Goal: Task Accomplishment & Management: Manage account settings

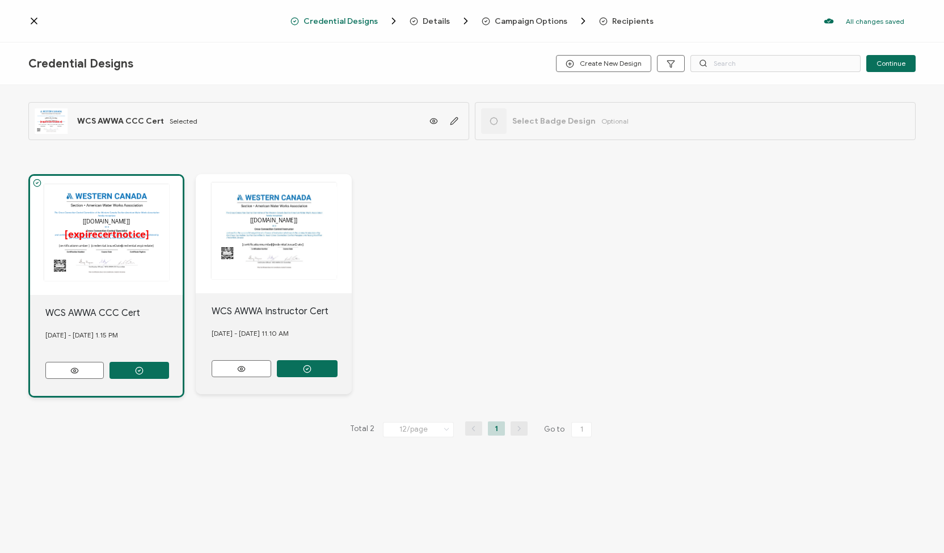
click at [37, 19] on icon at bounding box center [33, 20] width 11 height 11
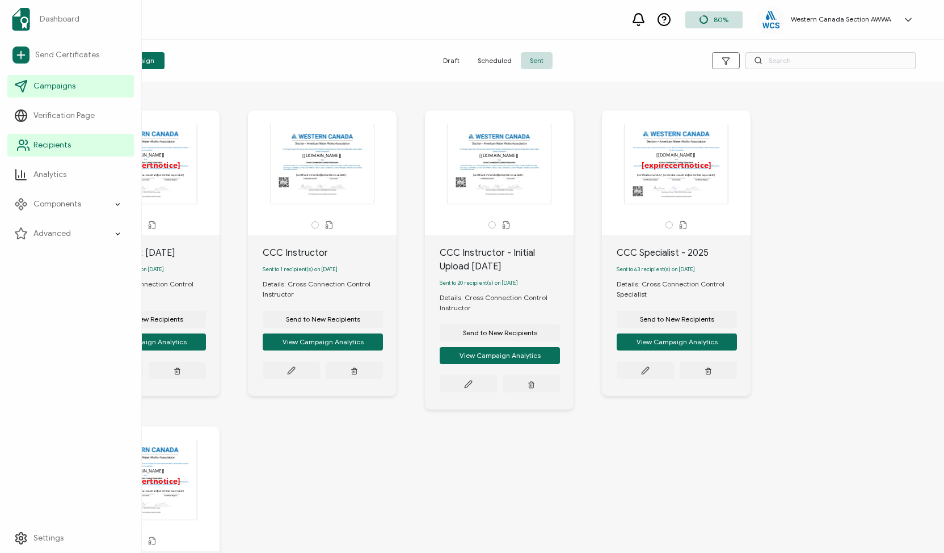
click at [77, 148] on link "Recipients" at bounding box center [70, 145] width 127 height 23
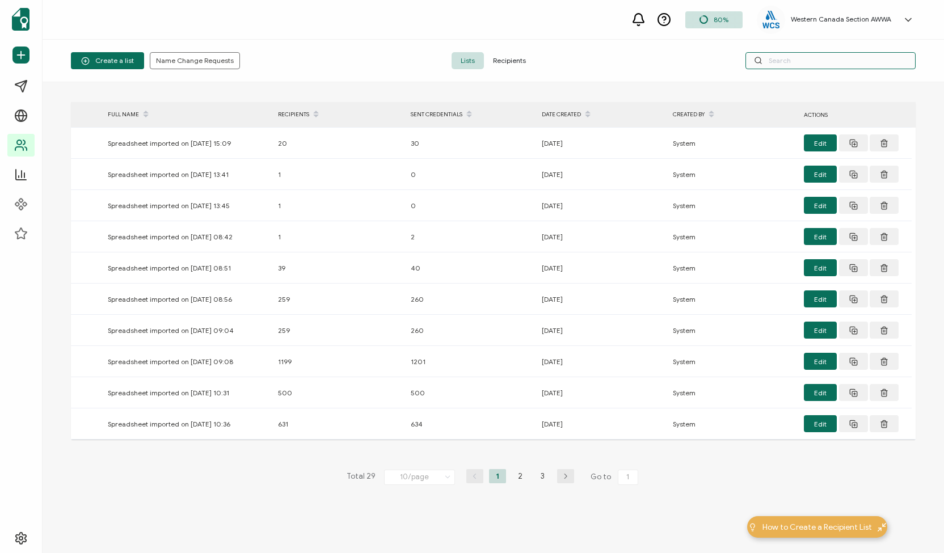
click at [790, 63] on input "text" at bounding box center [831, 60] width 170 height 17
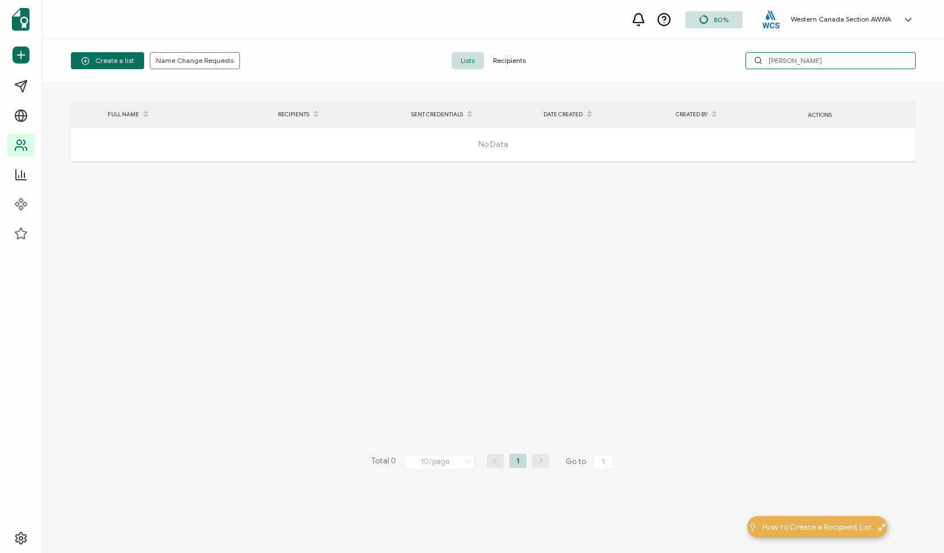
type input "[PERSON_NAME]"
click at [509, 58] on span "Recipients" at bounding box center [509, 60] width 51 height 17
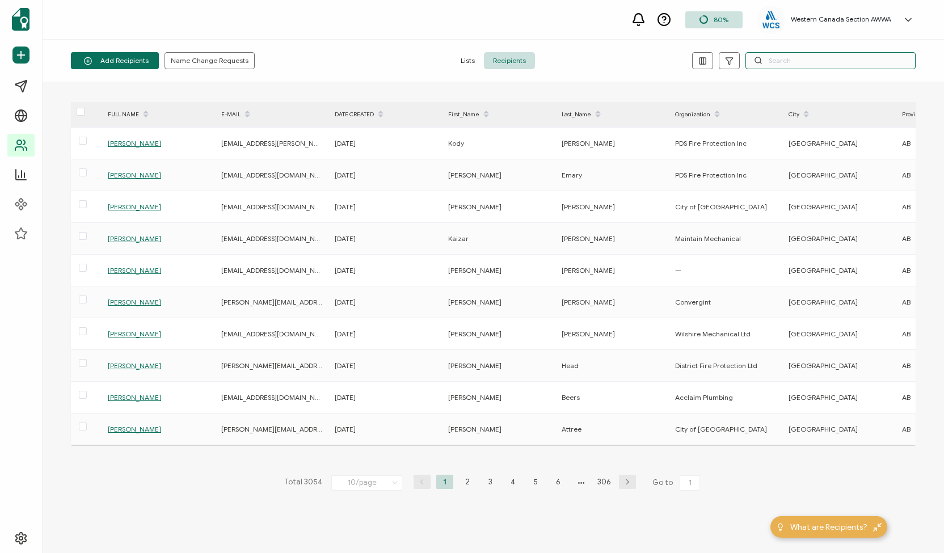
click at [816, 62] on input "text" at bounding box center [831, 60] width 170 height 17
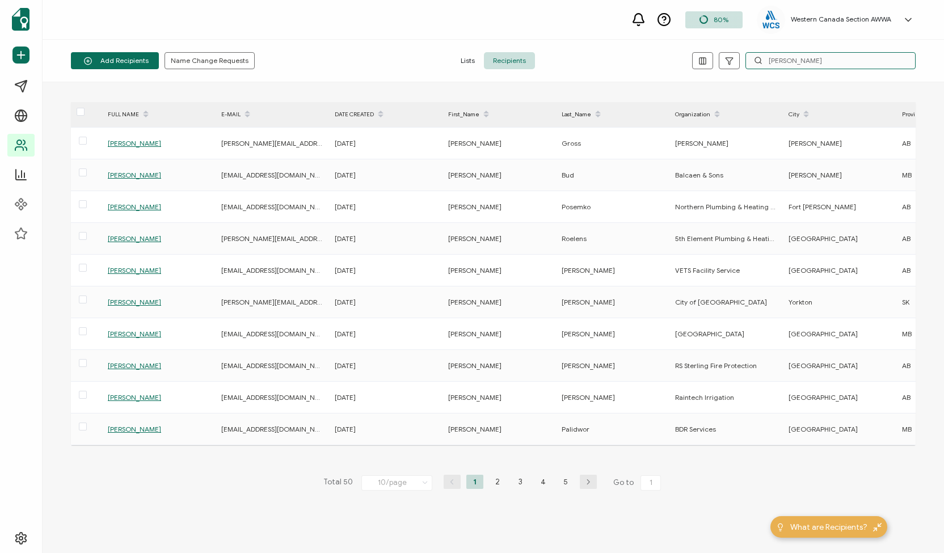
type input "[PERSON_NAME]"
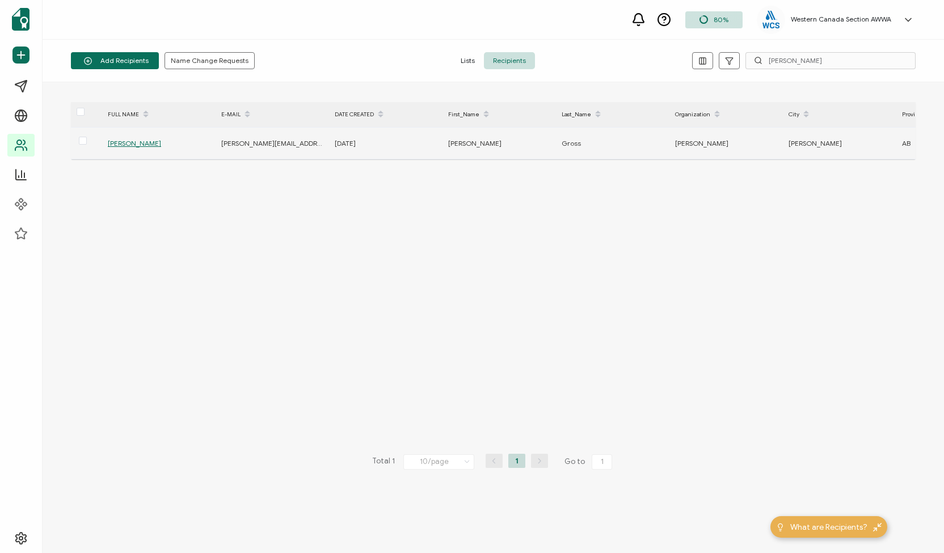
click at [135, 142] on span "[PERSON_NAME]" at bounding box center [134, 143] width 53 height 9
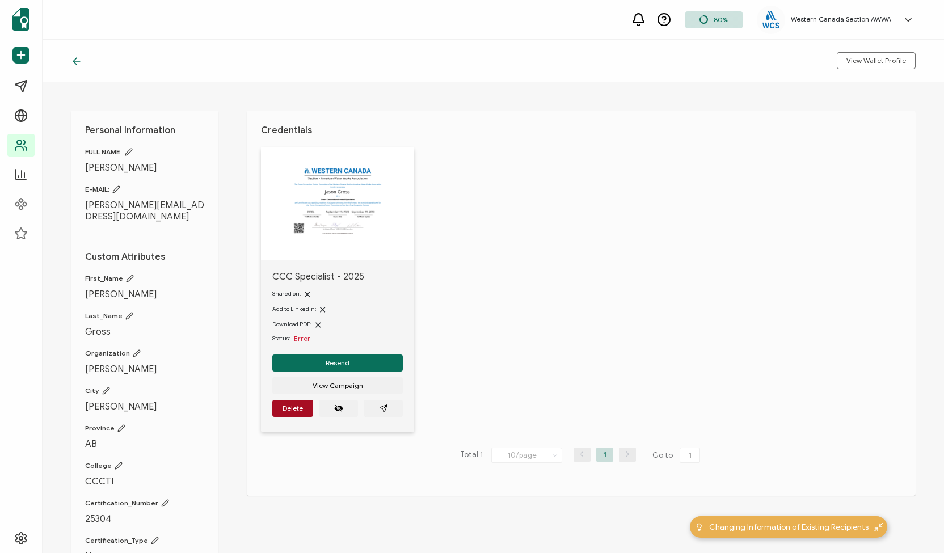
click at [117, 189] on icon at bounding box center [116, 190] width 8 height 8
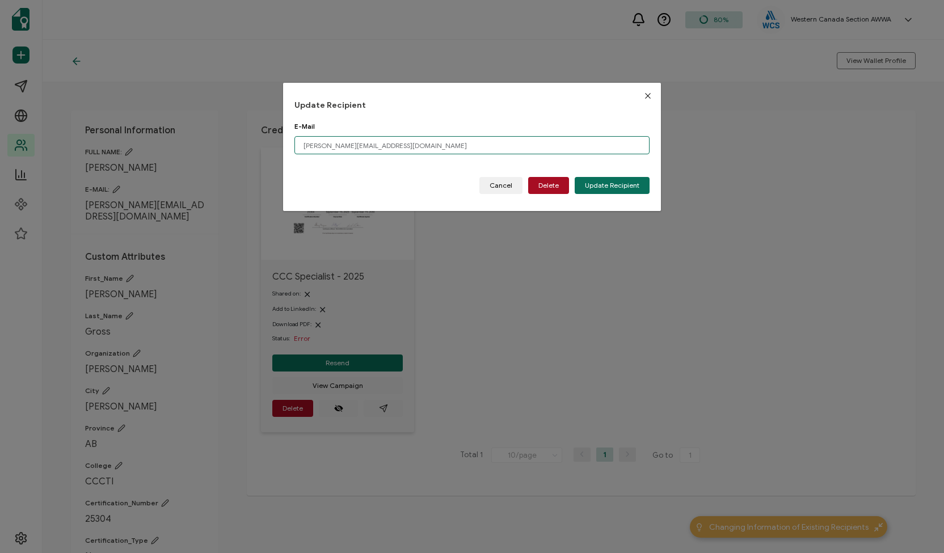
click at [436, 146] on input "[PERSON_NAME][EMAIL_ADDRESS][DOMAIN_NAME]" at bounding box center [472, 145] width 355 height 18
type input "j"
paste input "[PERSON_NAME][EMAIL_ADDRESS][DOMAIN_NAME]"
click at [611, 182] on span "Update Recipient" at bounding box center [612, 185] width 54 height 7
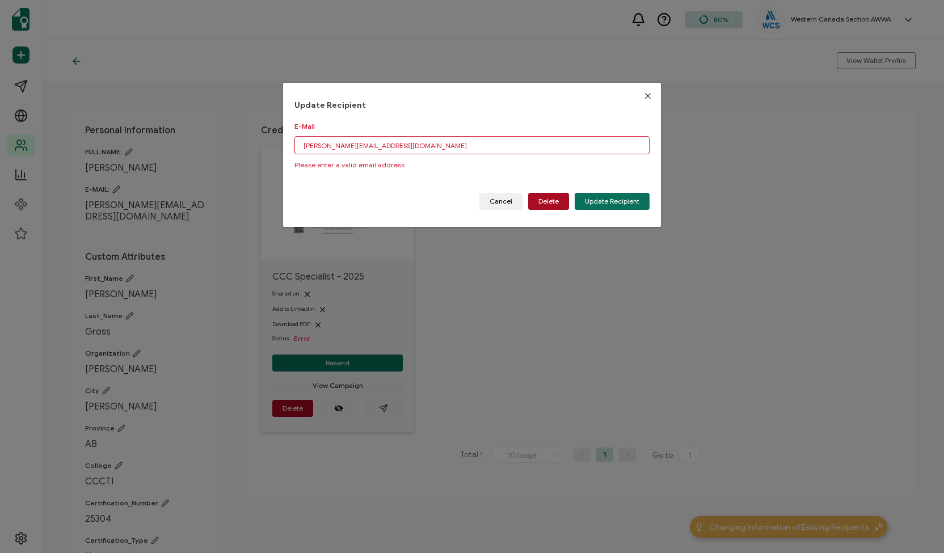
drag, startPoint x: 399, startPoint y: 140, endPoint x: 276, endPoint y: 140, distance: 122.6
click at [276, 140] on div "Update Recipient E-Mail [PERSON_NAME][EMAIL_ADDRESS][DOMAIN_NAME] Please enter …" at bounding box center [472, 276] width 944 height 553
type input "[PERSON_NAME][EMAIL_ADDRESS][DOMAIN_NAME]"
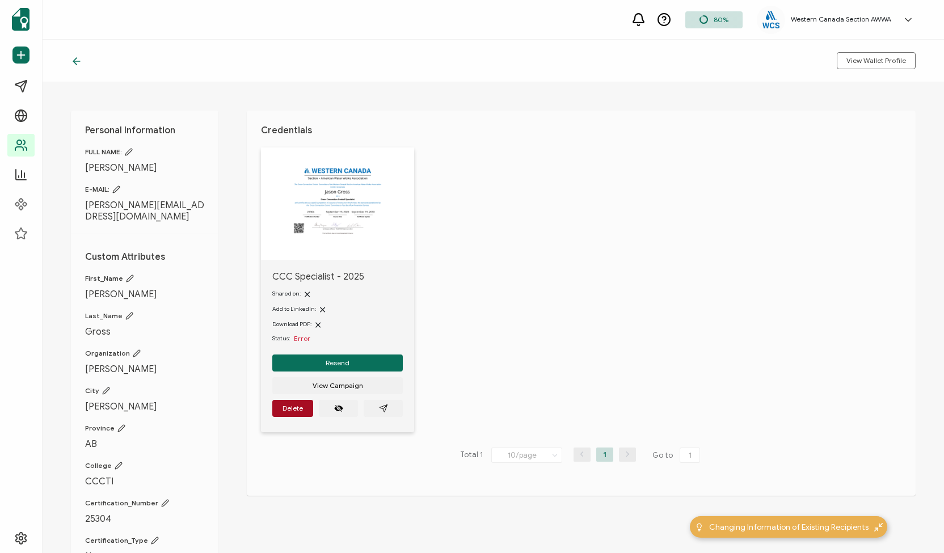
click at [113, 191] on icon at bounding box center [116, 190] width 8 height 8
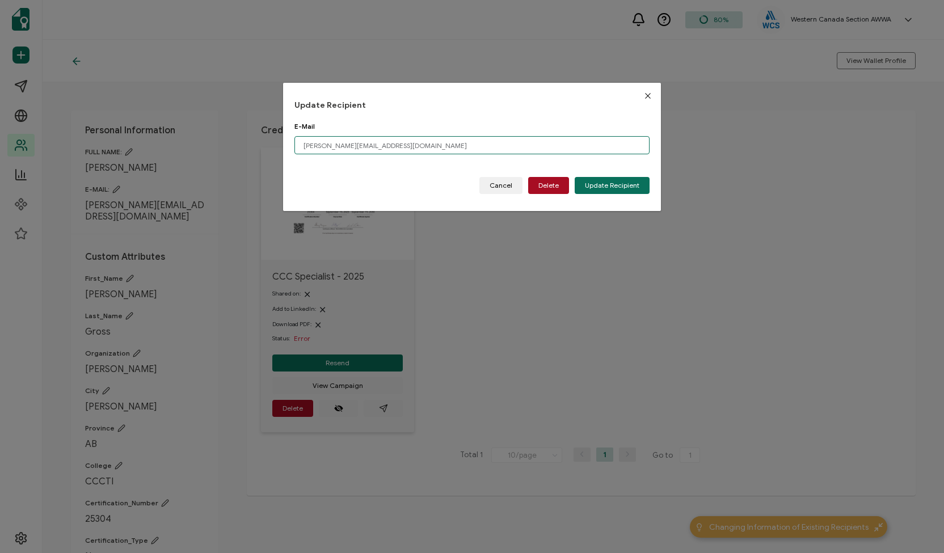
click at [402, 147] on input "[PERSON_NAME][EMAIL_ADDRESS][DOMAIN_NAME]" at bounding box center [472, 145] width 355 height 18
type input "j"
click at [596, 187] on span "Update Recipient" at bounding box center [612, 185] width 54 height 7
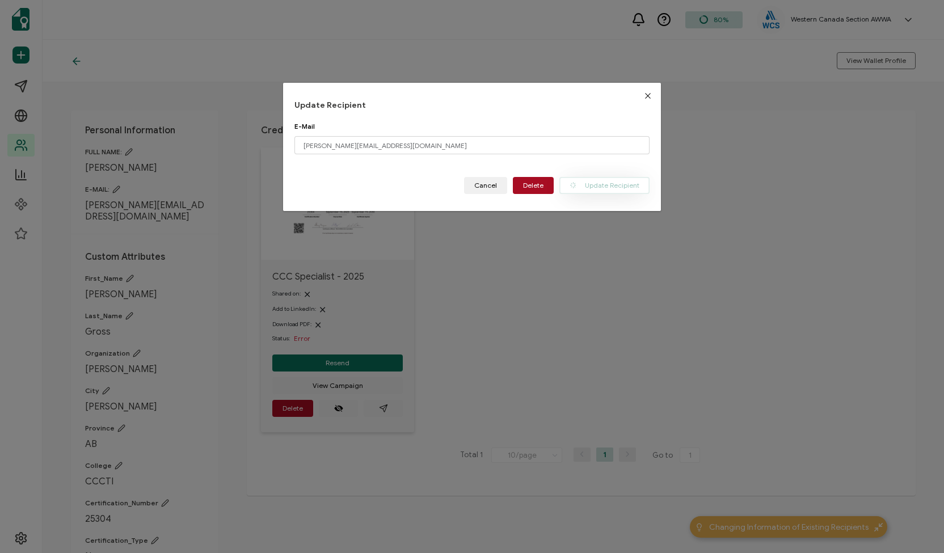
type input "[PERSON_NAME][EMAIL_ADDRESS][DOMAIN_NAME]"
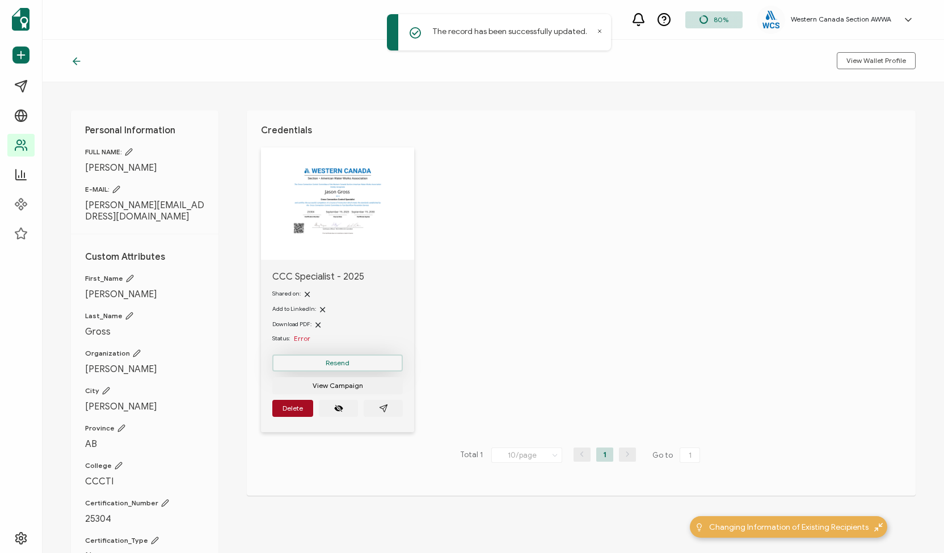
click at [330, 358] on button "Resend" at bounding box center [337, 363] width 131 height 17
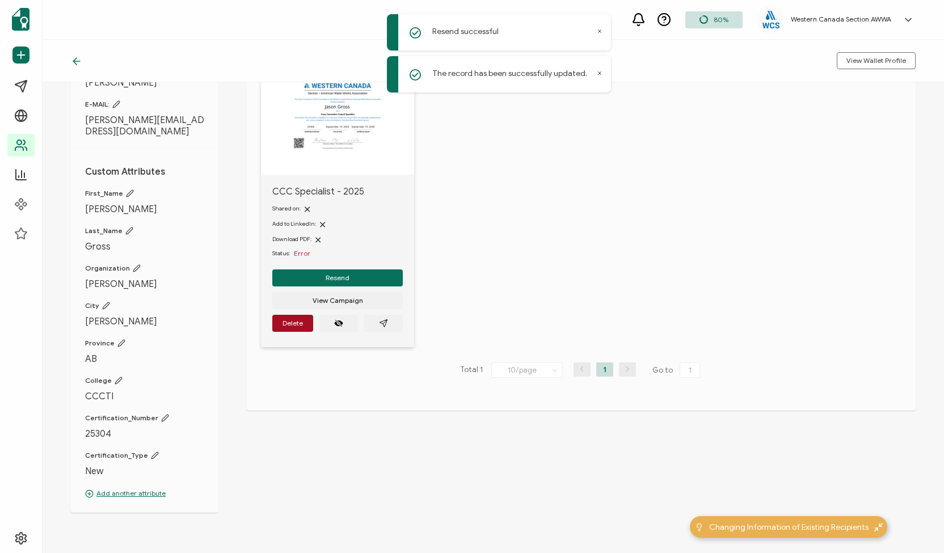
scroll to position [104, 0]
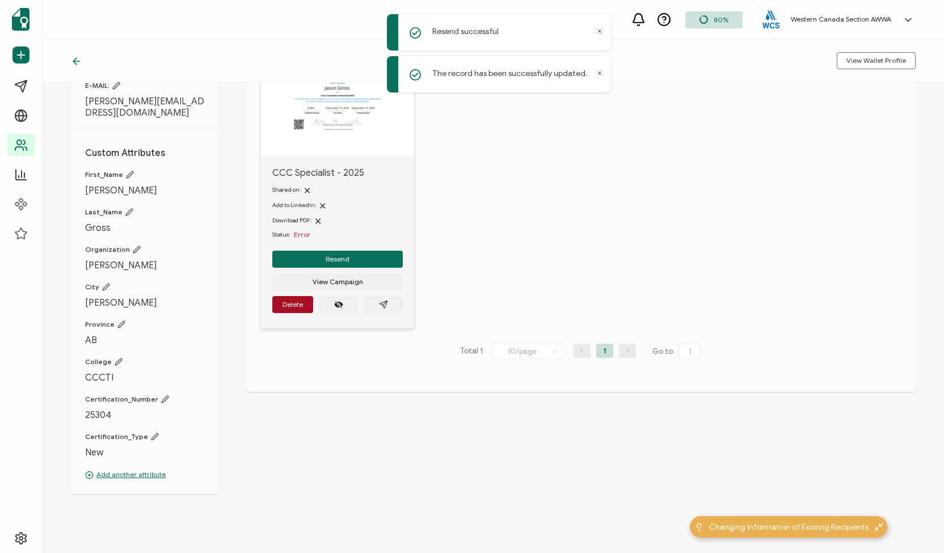
click at [145, 470] on p "Add another attribute" at bounding box center [144, 475] width 119 height 10
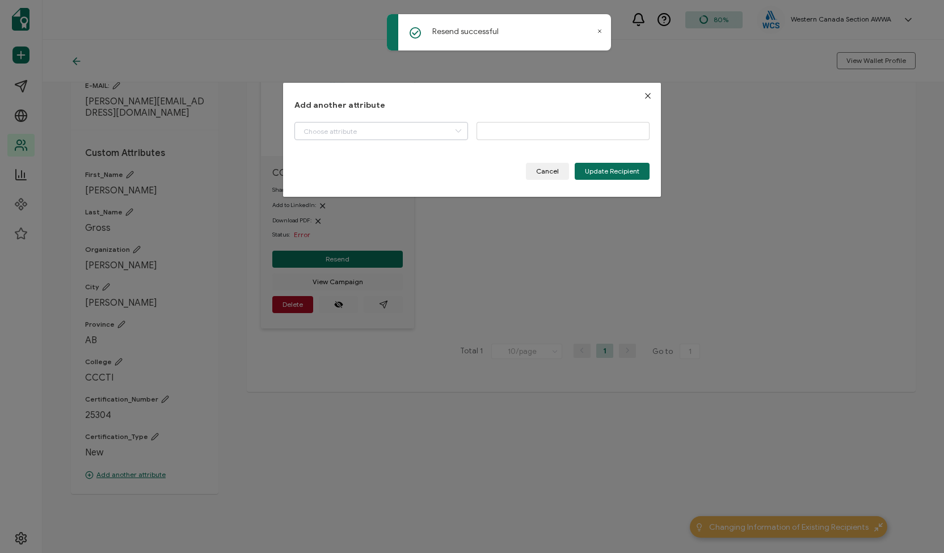
click at [458, 135] on icon "dialog" at bounding box center [458, 131] width 14 height 18
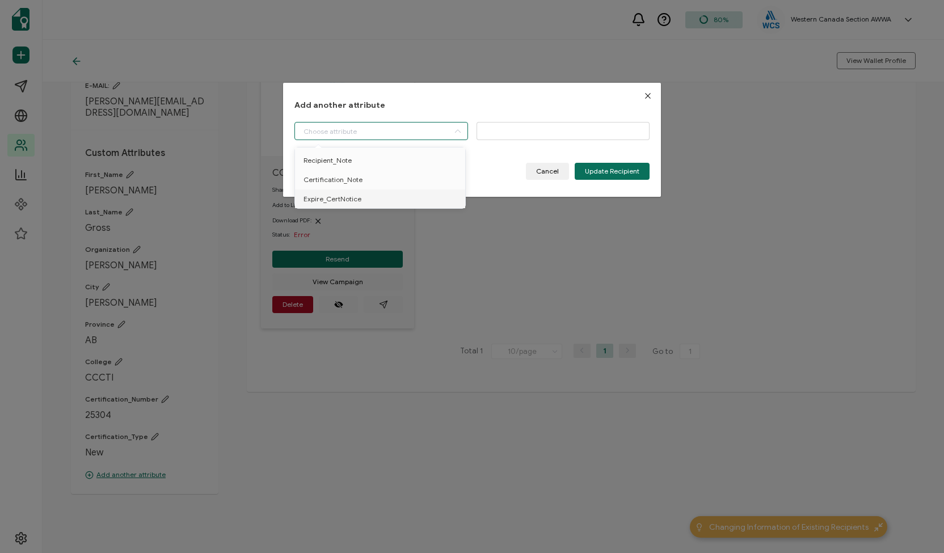
click at [644, 96] on icon "Close" at bounding box center [648, 95] width 9 height 9
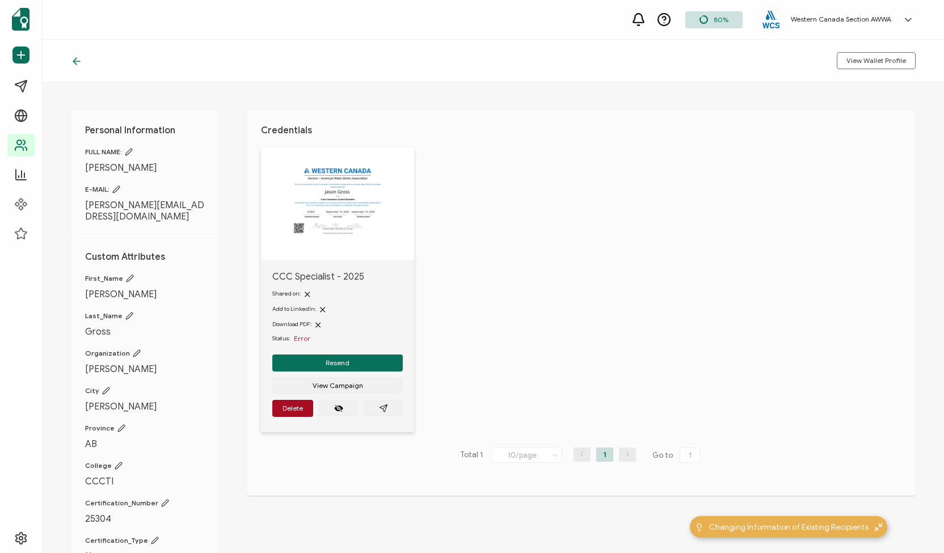
scroll to position [6, 0]
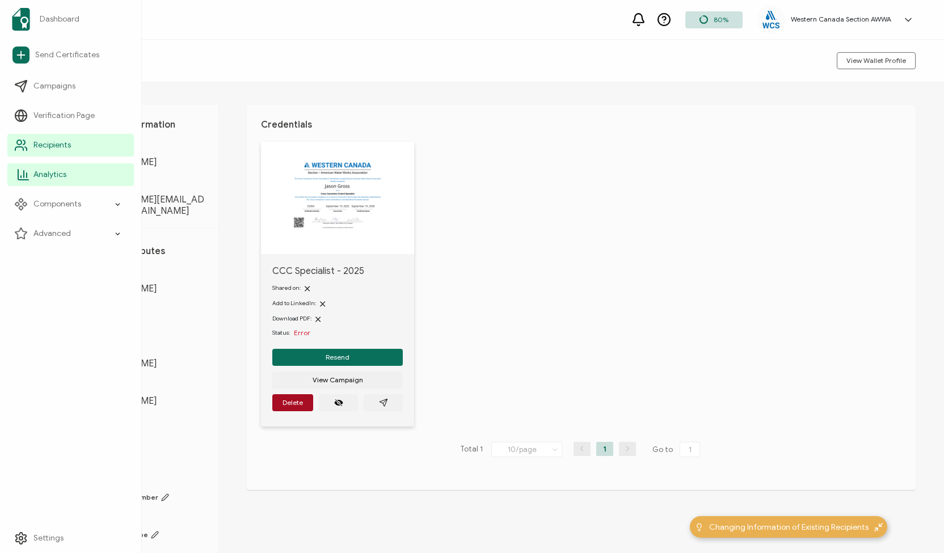
click at [39, 175] on span "Analytics" at bounding box center [49, 174] width 33 height 11
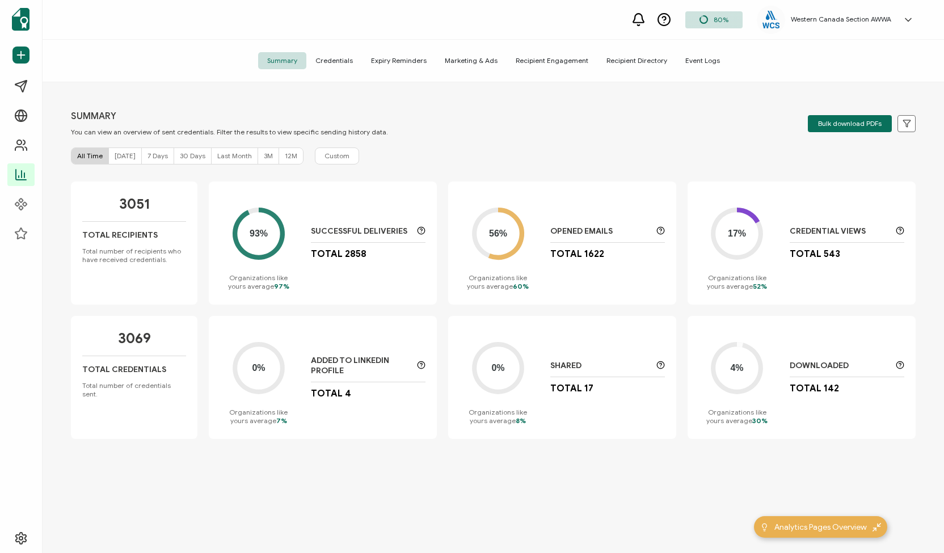
click at [326, 61] on span "Credentials" at bounding box center [334, 60] width 56 height 17
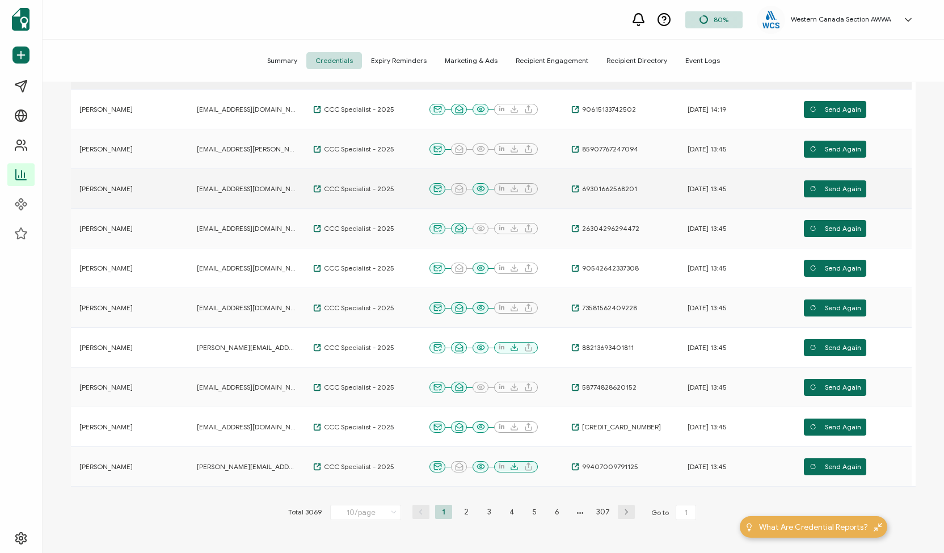
scroll to position [212, 0]
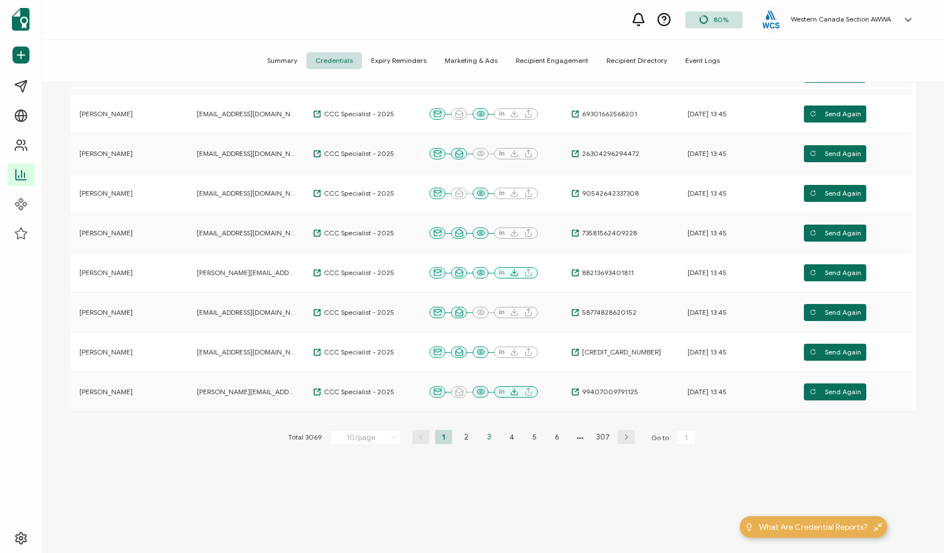
click at [485, 435] on li "3" at bounding box center [489, 437] width 17 height 14
click at [439, 436] on li "1" at bounding box center [443, 437] width 17 height 14
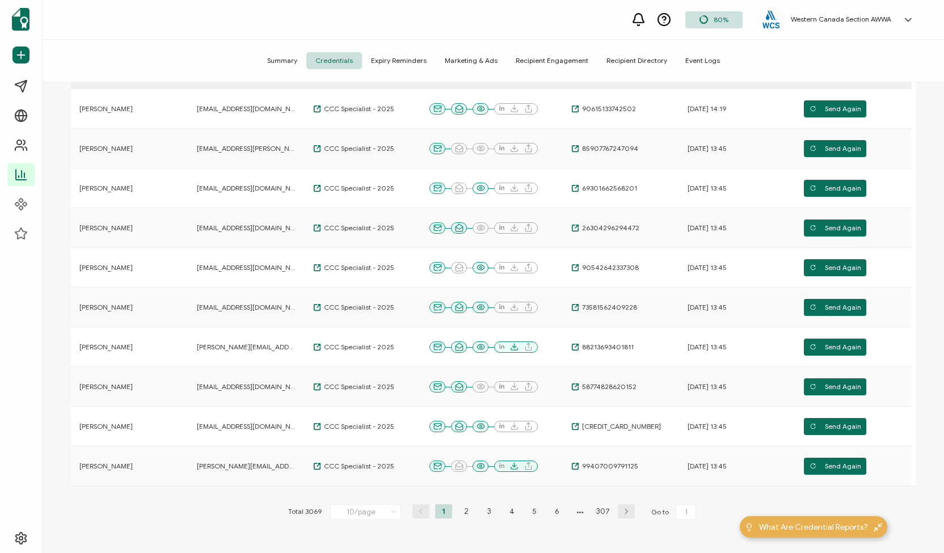
scroll to position [138, 0]
click at [460, 509] on li "2" at bounding box center [466, 511] width 17 height 14
type input "2"
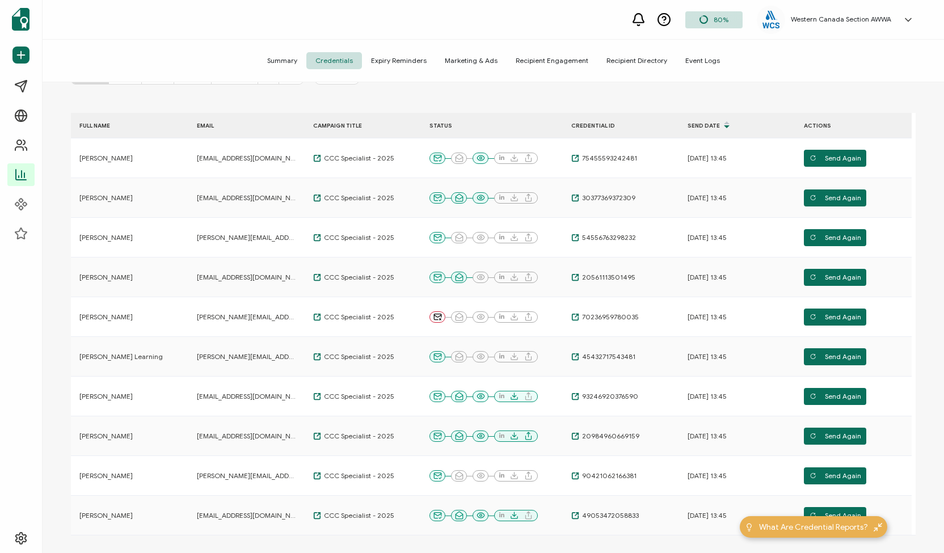
scroll to position [90, 0]
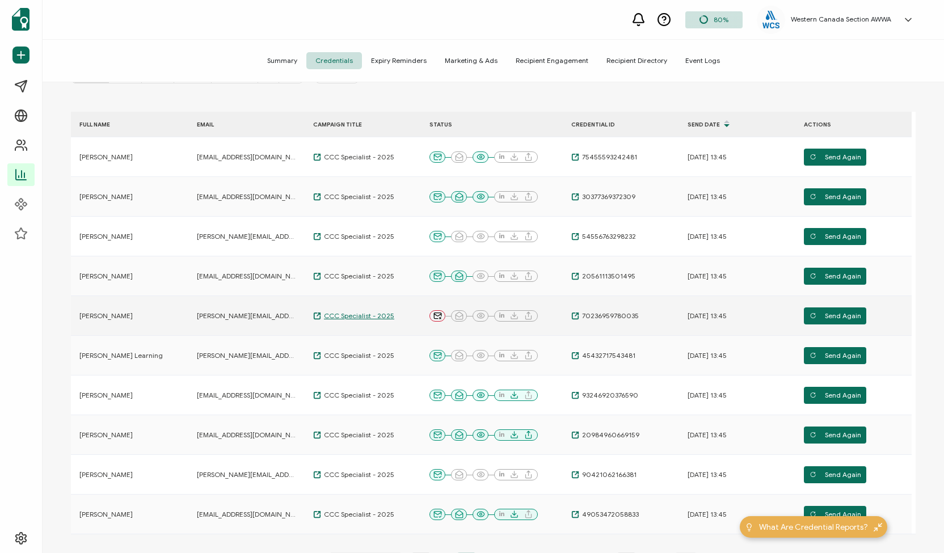
click at [340, 316] on span "CCC Specialist - 2025" at bounding box center [357, 316] width 73 height 9
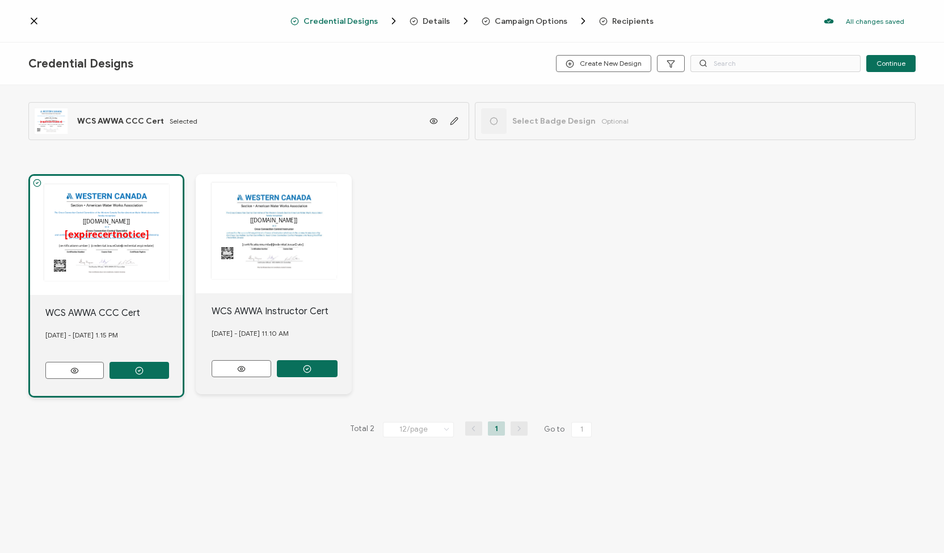
click at [616, 20] on span "Recipients" at bounding box center [632, 21] width 41 height 9
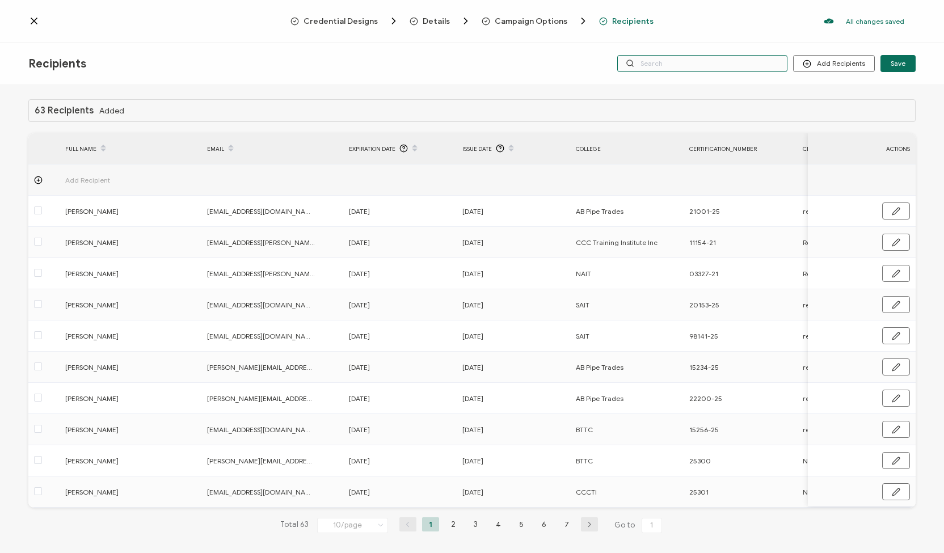
click at [666, 65] on input "text" at bounding box center [703, 63] width 170 height 17
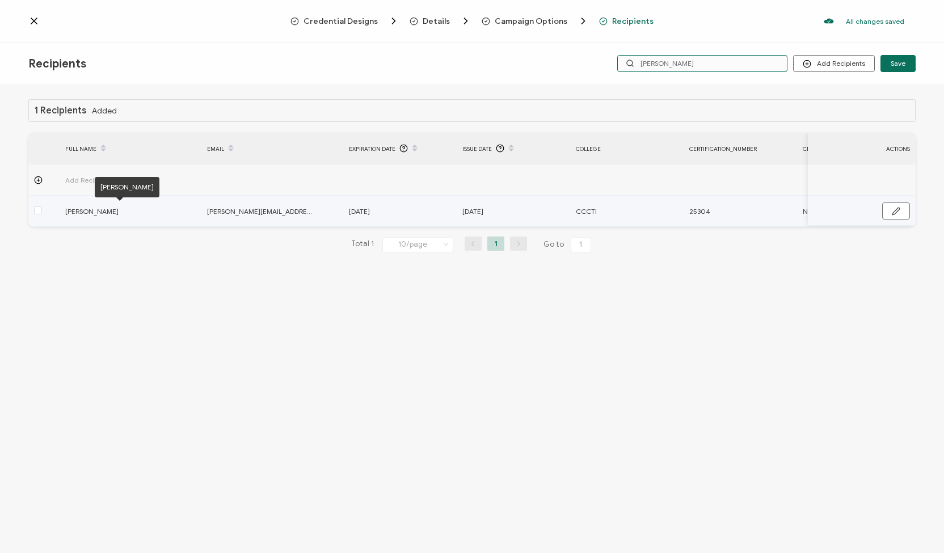
type input "[PERSON_NAME]"
click at [90, 215] on span "[PERSON_NAME]" at bounding box center [119, 211] width 108 height 13
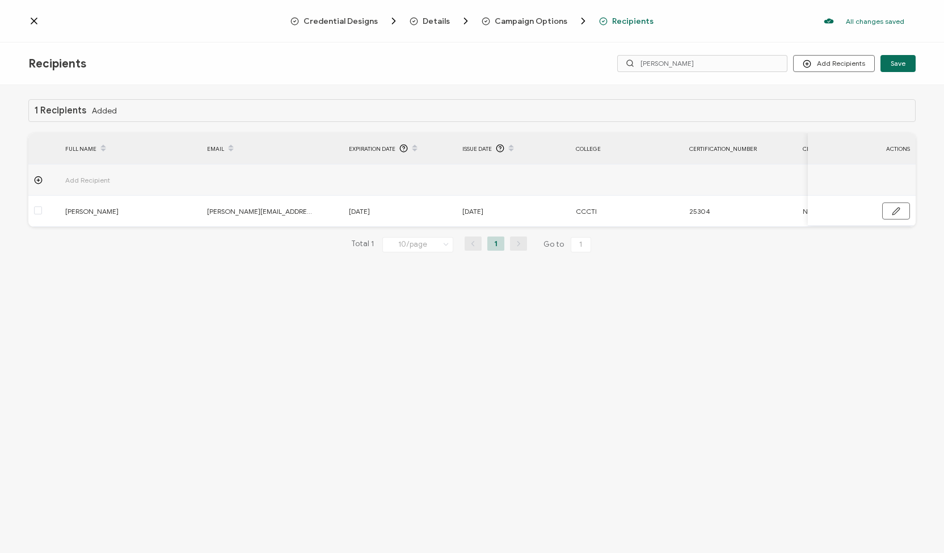
drag, startPoint x: 551, startPoint y: 229, endPoint x: 606, endPoint y: 228, distance: 55.1
click at [606, 227] on div "Add Recipient [PERSON_NAME] [PERSON_NAME][EMAIL_ADDRESS][DOMAIN_NAME] [DATE] [D…" at bounding box center [472, 196] width 888 height 62
drag, startPoint x: 607, startPoint y: 229, endPoint x: 778, endPoint y: 231, distance: 170.3
click at [778, 231] on div "1 Recipients Added FULL NAME EMAIL Expiration Date Issue Date College Certifica…" at bounding box center [472, 184] width 888 height 171
click at [32, 22] on icon at bounding box center [33, 20] width 11 height 11
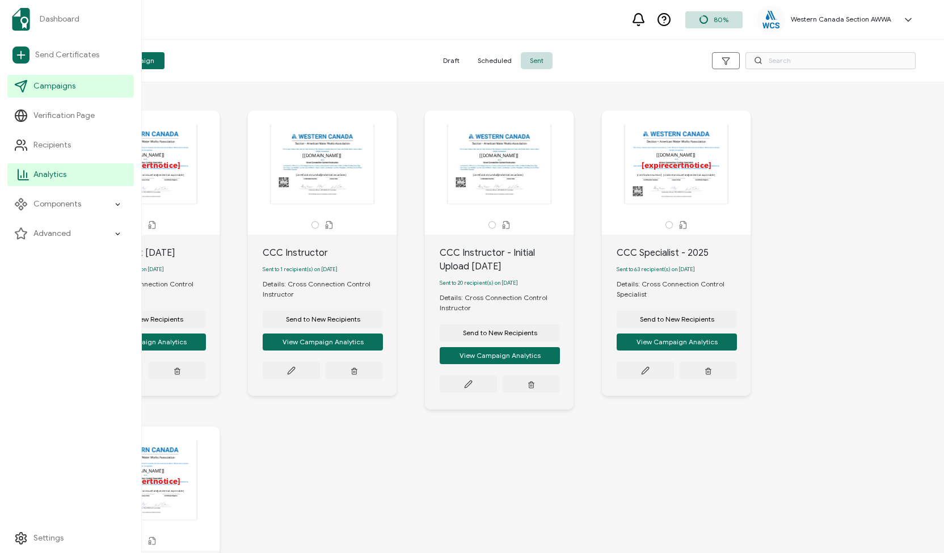
click at [67, 176] on link "Analytics" at bounding box center [70, 174] width 127 height 23
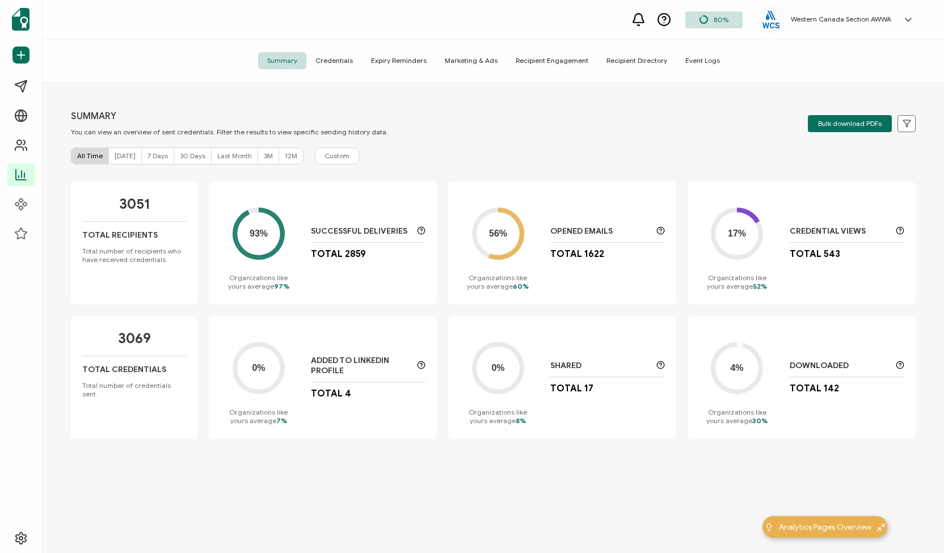
click at [340, 63] on span "Credentials" at bounding box center [334, 60] width 56 height 17
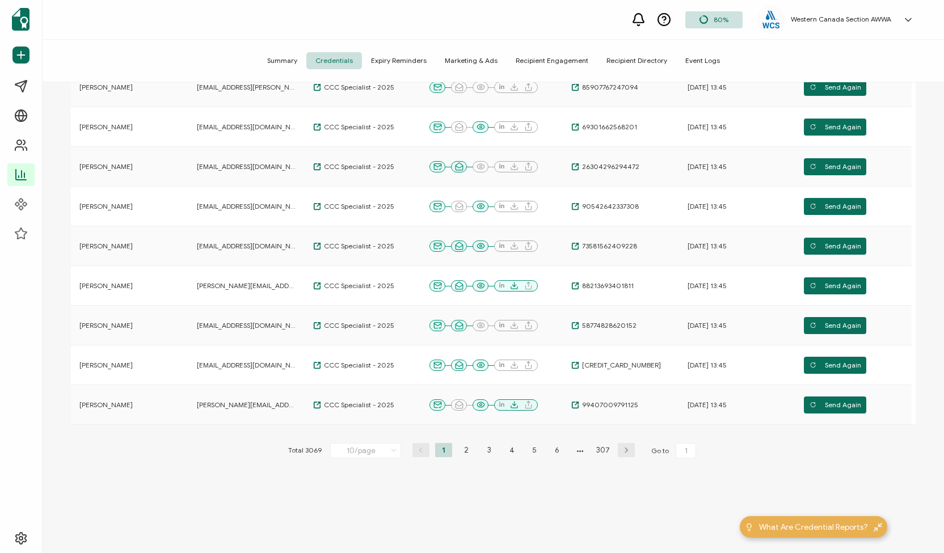
scroll to position [212, 0]
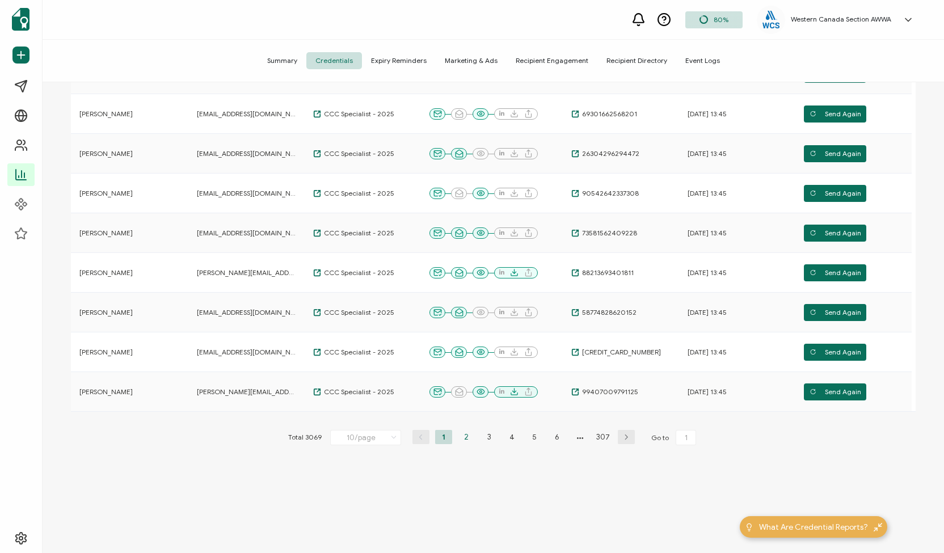
click at [463, 436] on li "2" at bounding box center [466, 437] width 17 height 14
type input "2"
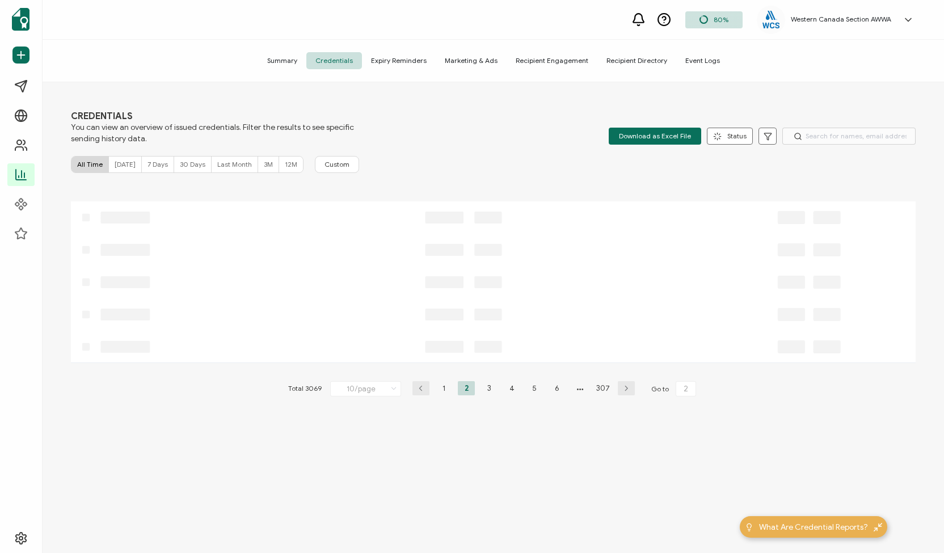
scroll to position [0, 0]
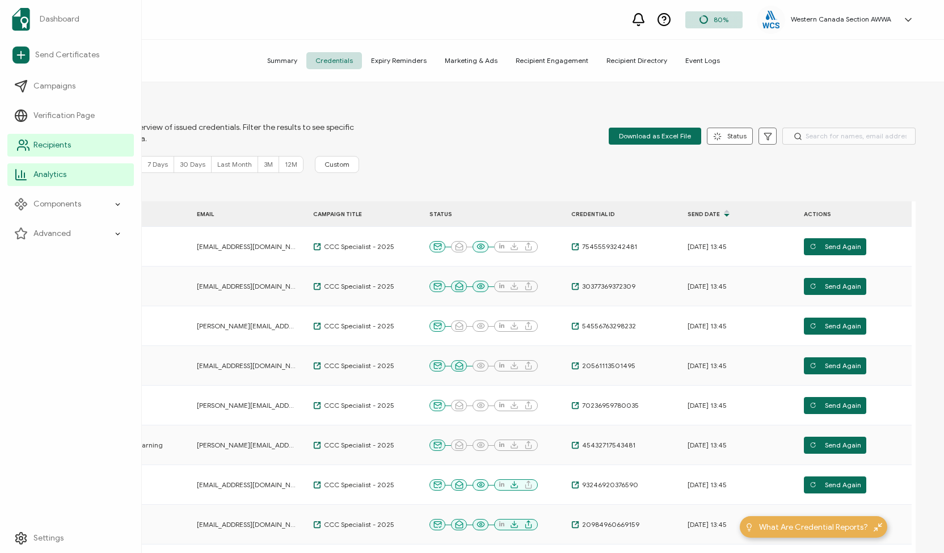
click at [37, 144] on span "Recipients" at bounding box center [51, 145] width 37 height 11
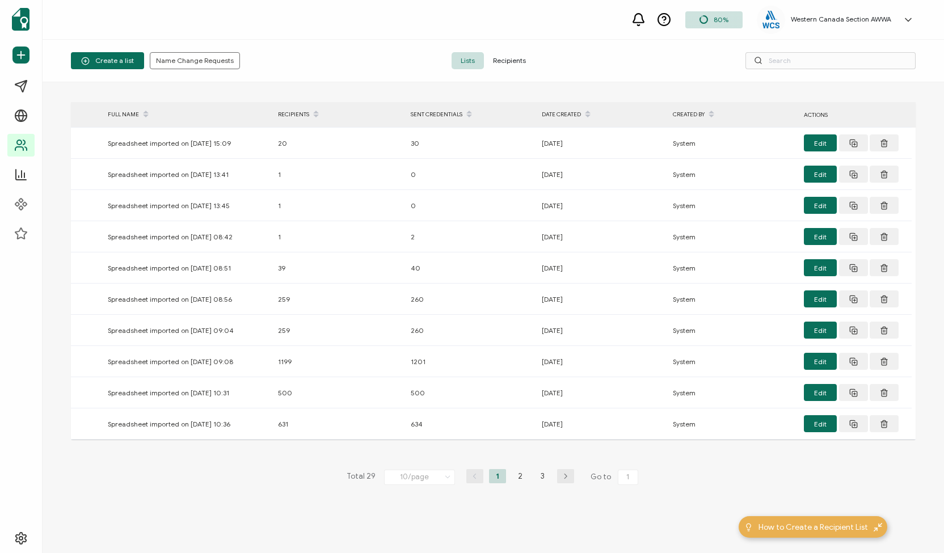
click at [511, 62] on span "Recipients" at bounding box center [509, 60] width 51 height 17
